Goal: Information Seeking & Learning: Learn about a topic

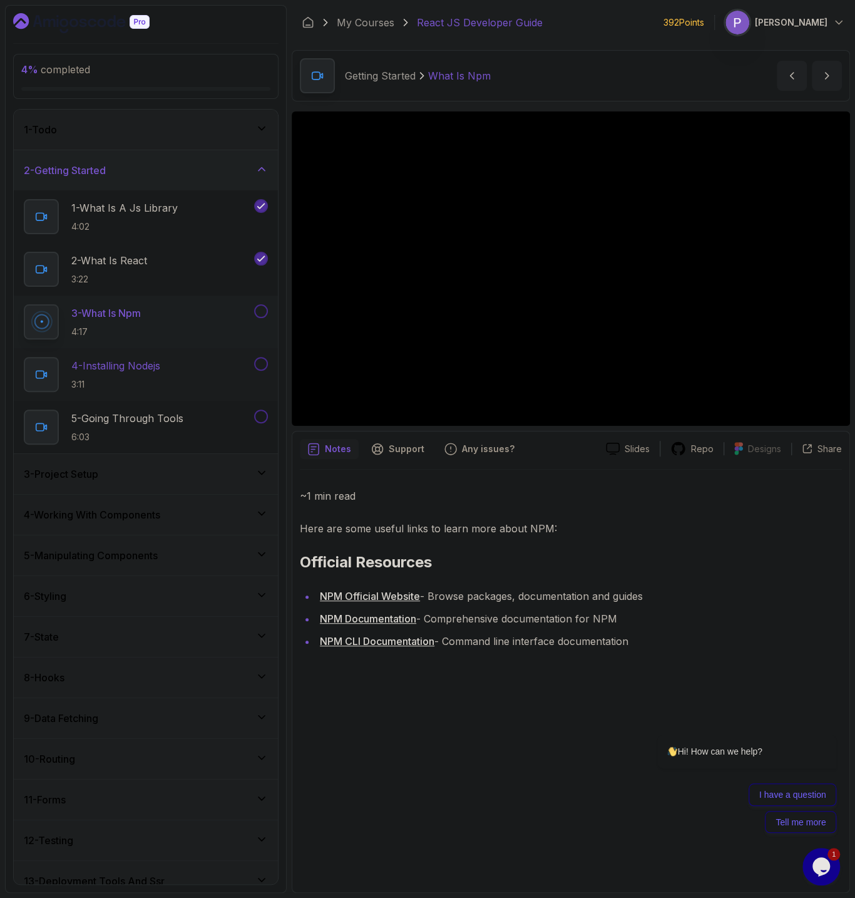
click at [169, 381] on div "4 - Installing Nodejs 3:11" at bounding box center [138, 374] width 228 height 35
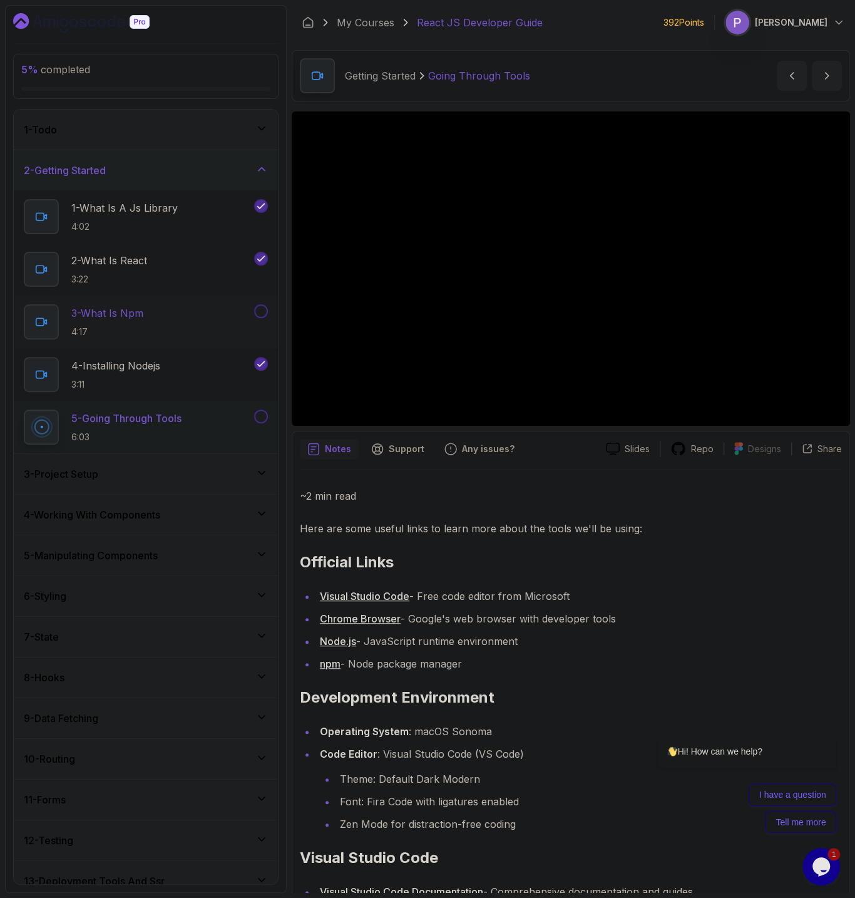
click at [259, 308] on button at bounding box center [261, 311] width 14 height 14
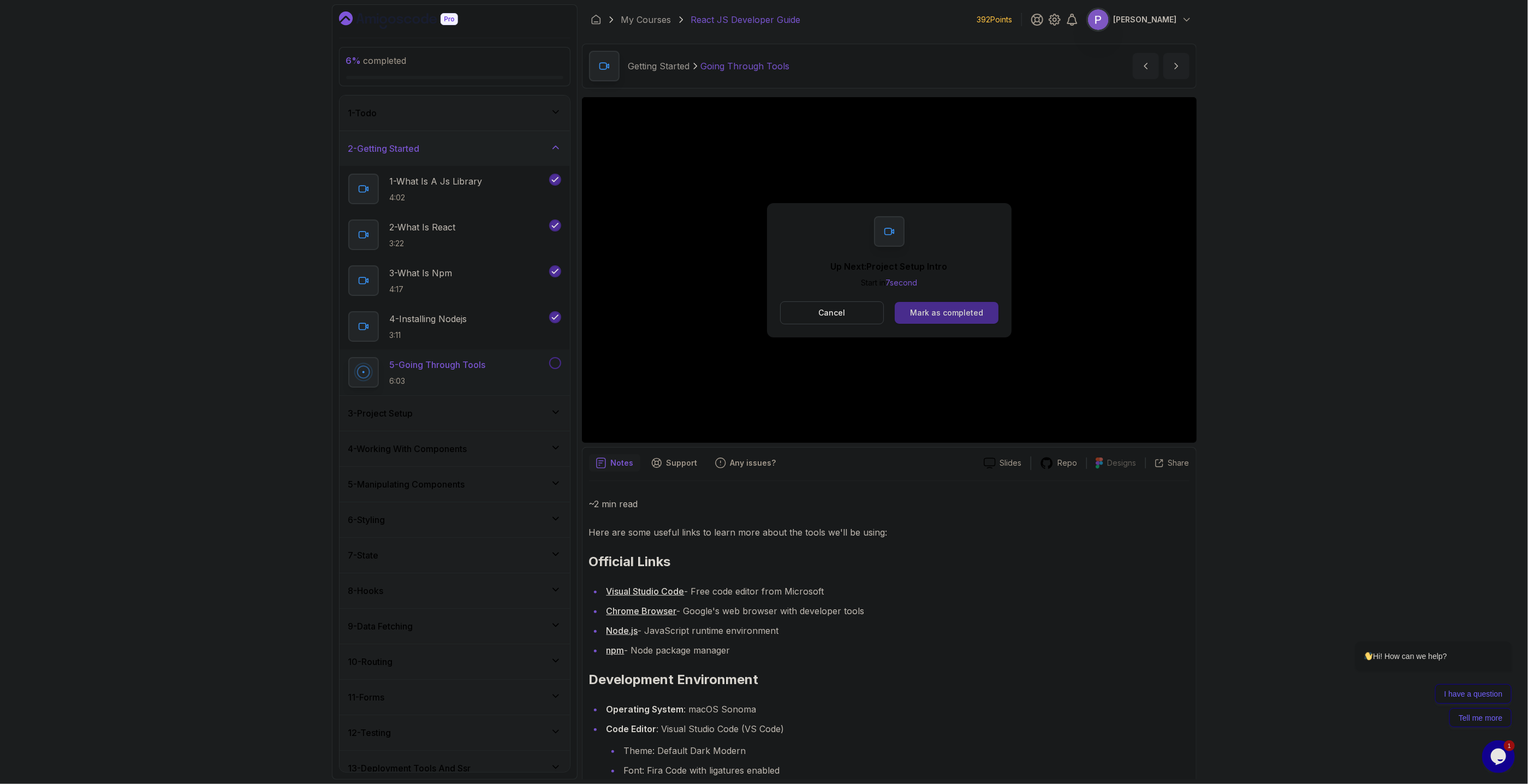
click at [745, 319] on button "Mark as completed" at bounding box center [946, 312] width 103 height 22
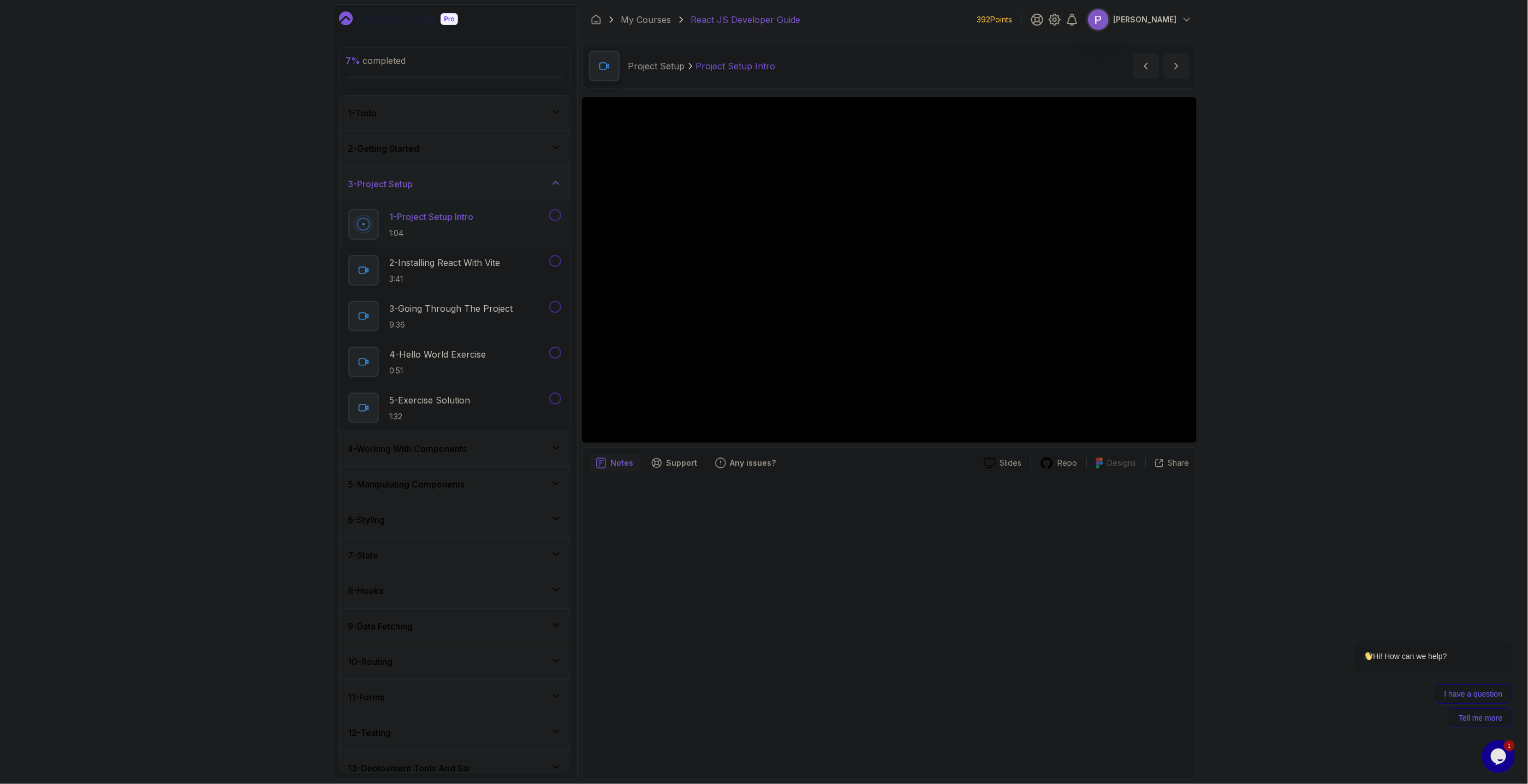
click at [487, 156] on div "2 - Getting Started" at bounding box center [454, 148] width 230 height 35
click at [415, 367] on p "5 - Going Through Tools" at bounding box center [439, 365] width 98 height 13
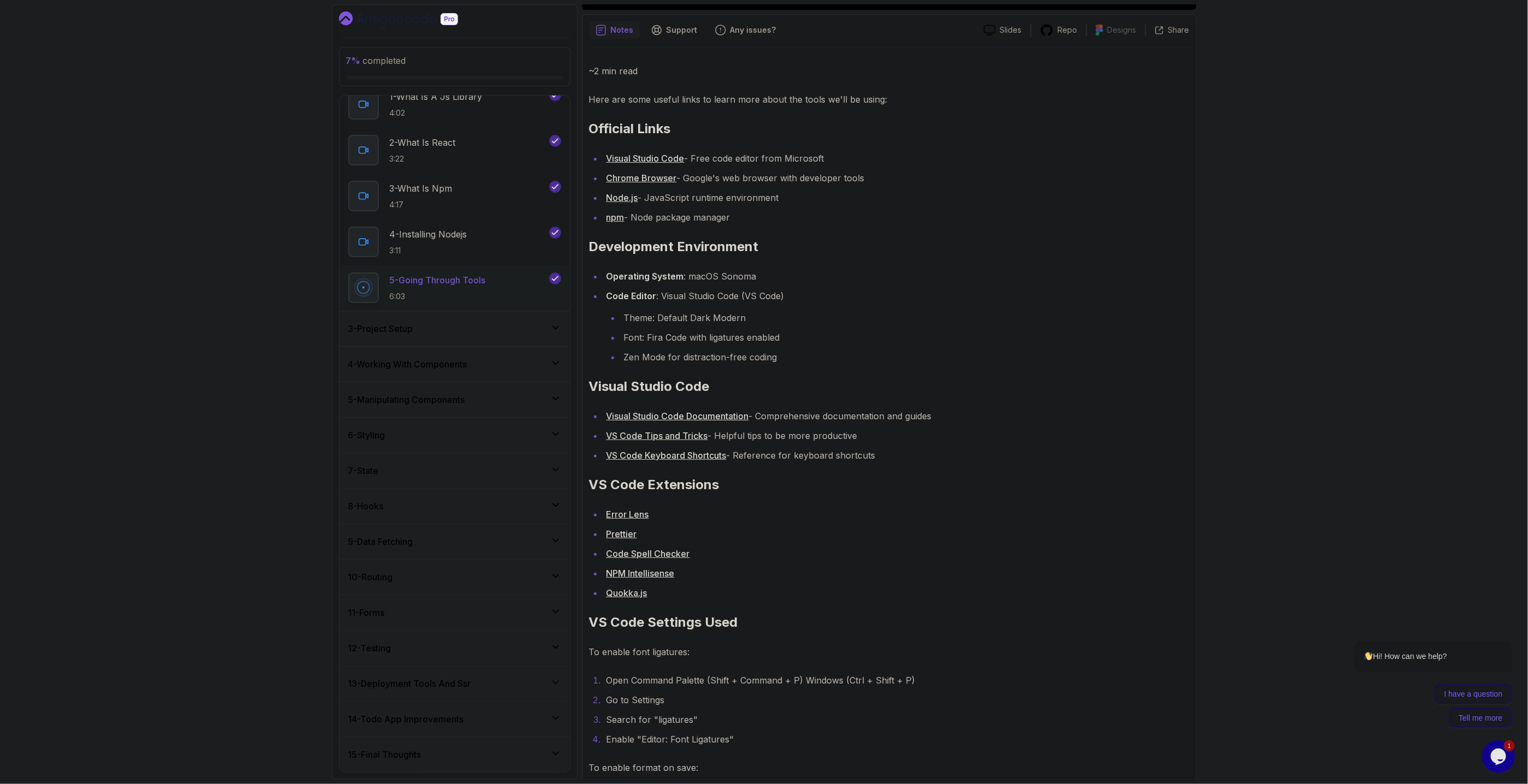
scroll to position [435, 0]
click at [525, 341] on div "3 - Project Setup" at bounding box center [454, 329] width 230 height 35
click at [508, 224] on div "1 - Project Setup Intro 1:04" at bounding box center [447, 224] width 199 height 31
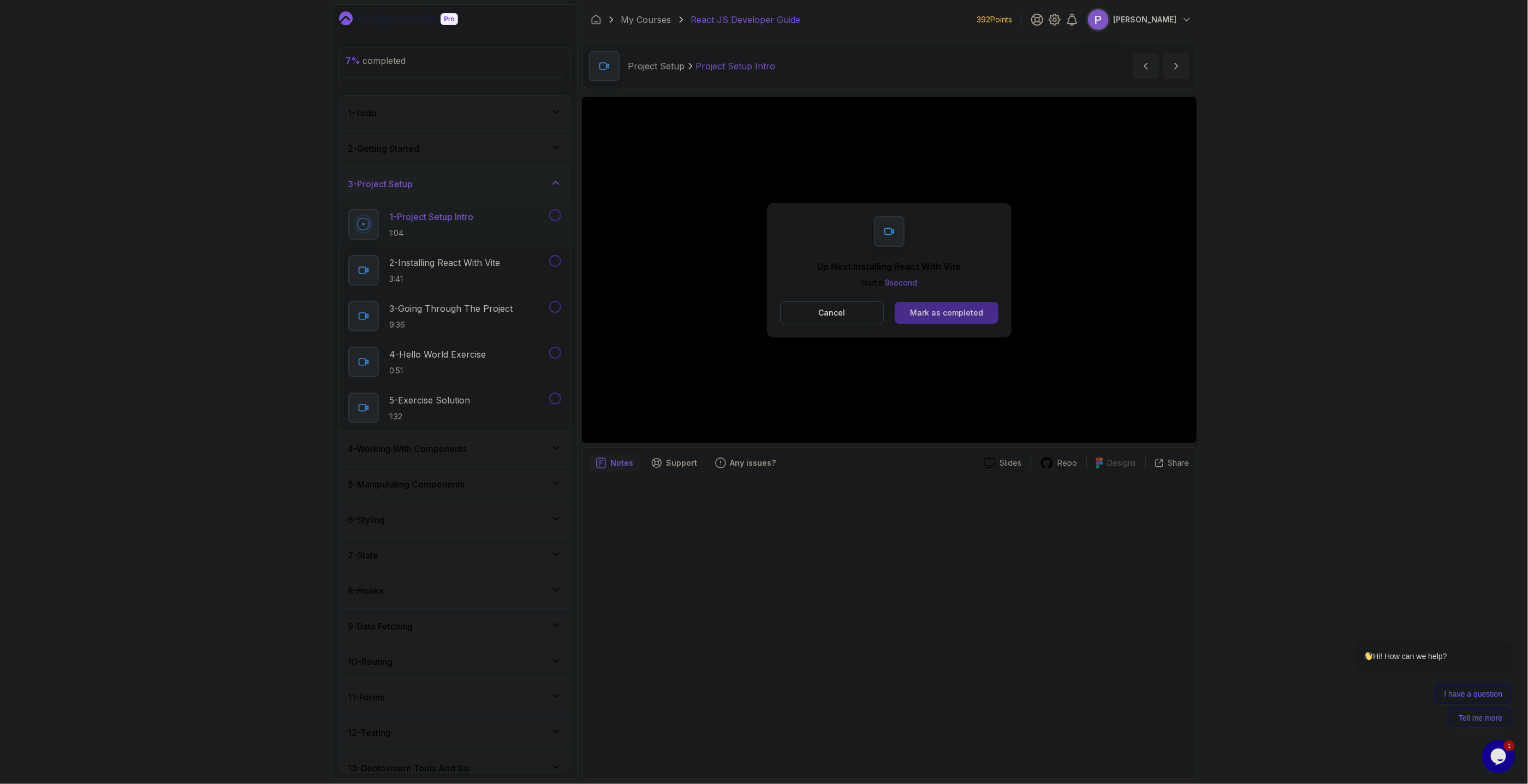
click at [745, 315] on div "Mark as completed" at bounding box center [947, 312] width 73 height 11
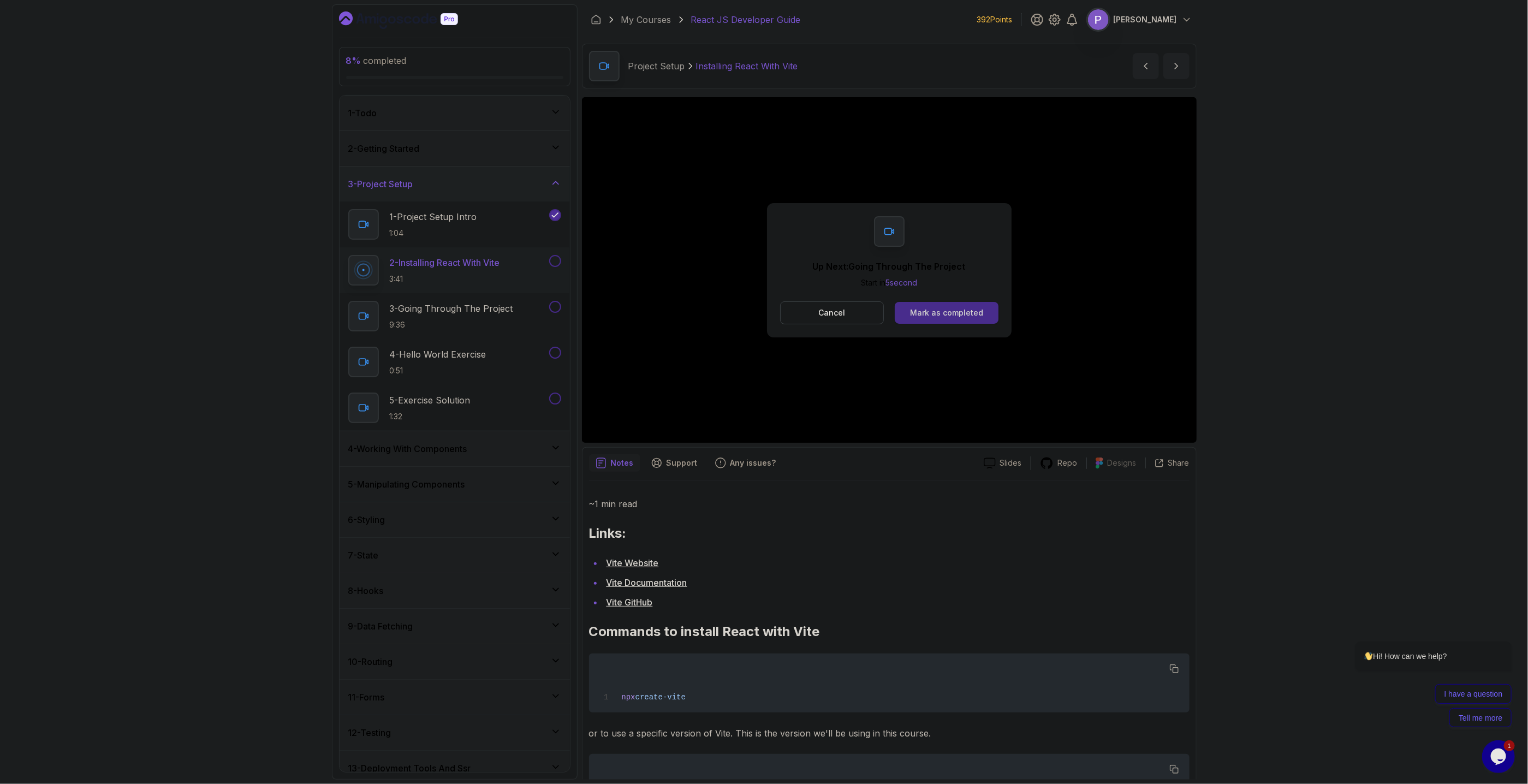
click at [745, 320] on button "Mark as completed" at bounding box center [946, 312] width 103 height 22
